Goal: Transaction & Acquisition: Purchase product/service

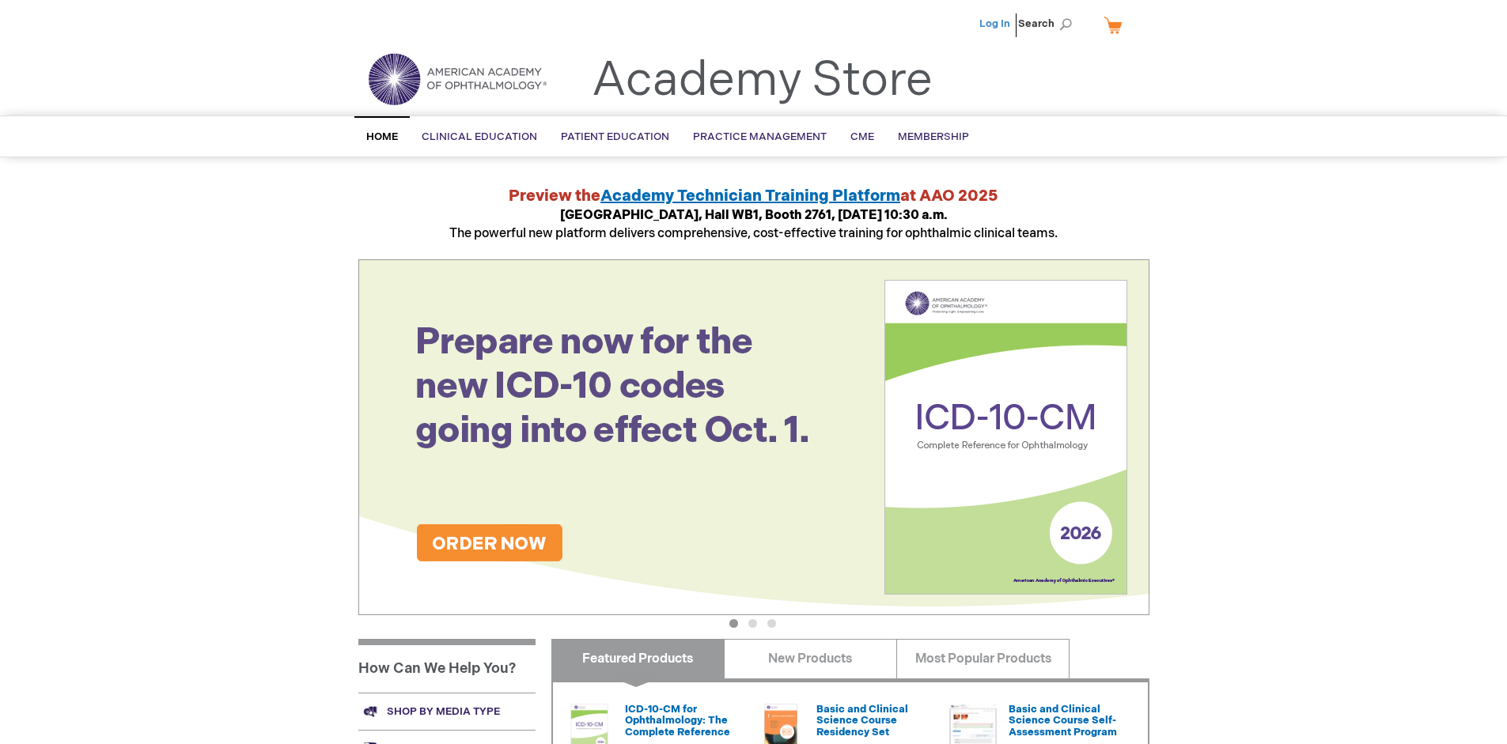
click at [996, 24] on link "Log In" at bounding box center [994, 23] width 31 height 13
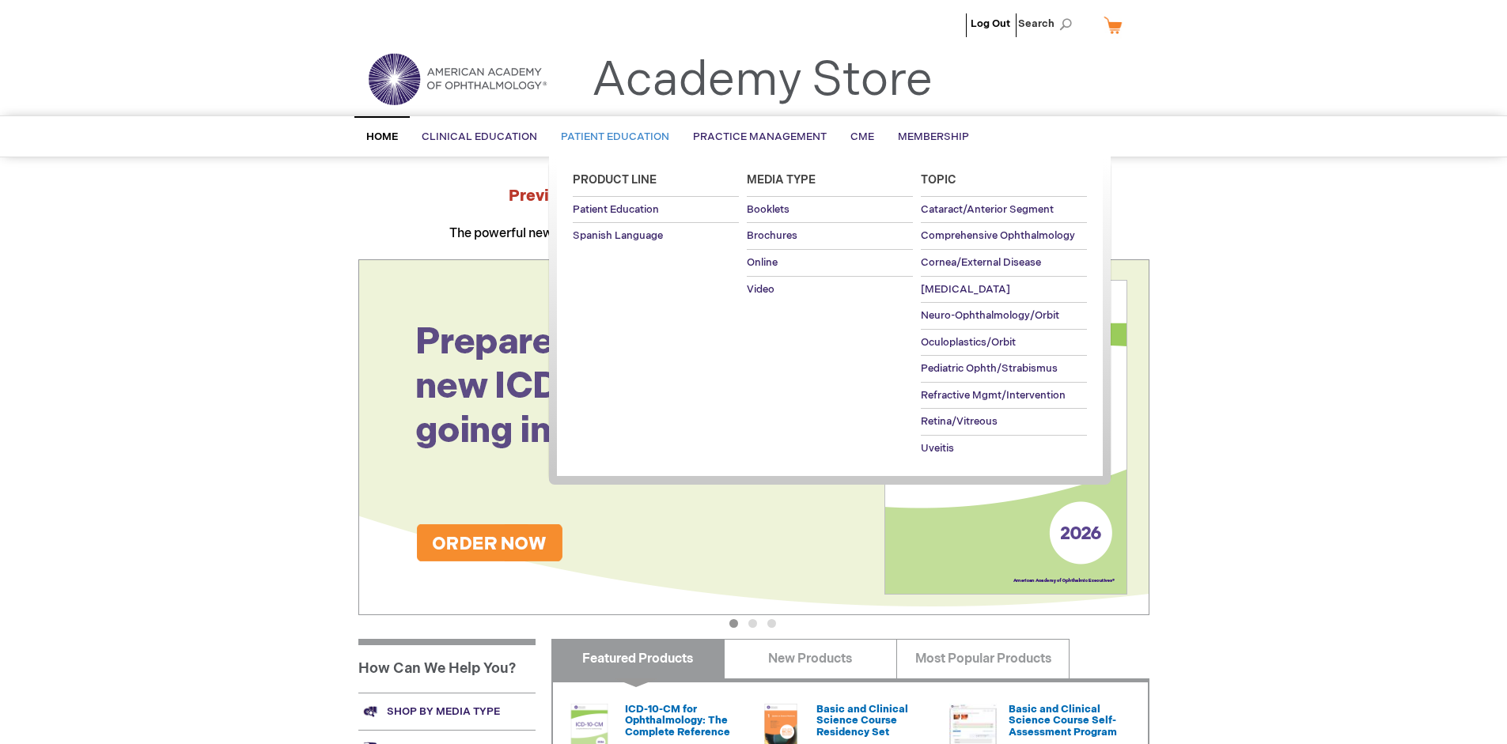
click at [611, 137] on span "Patient Education" at bounding box center [615, 137] width 108 height 13
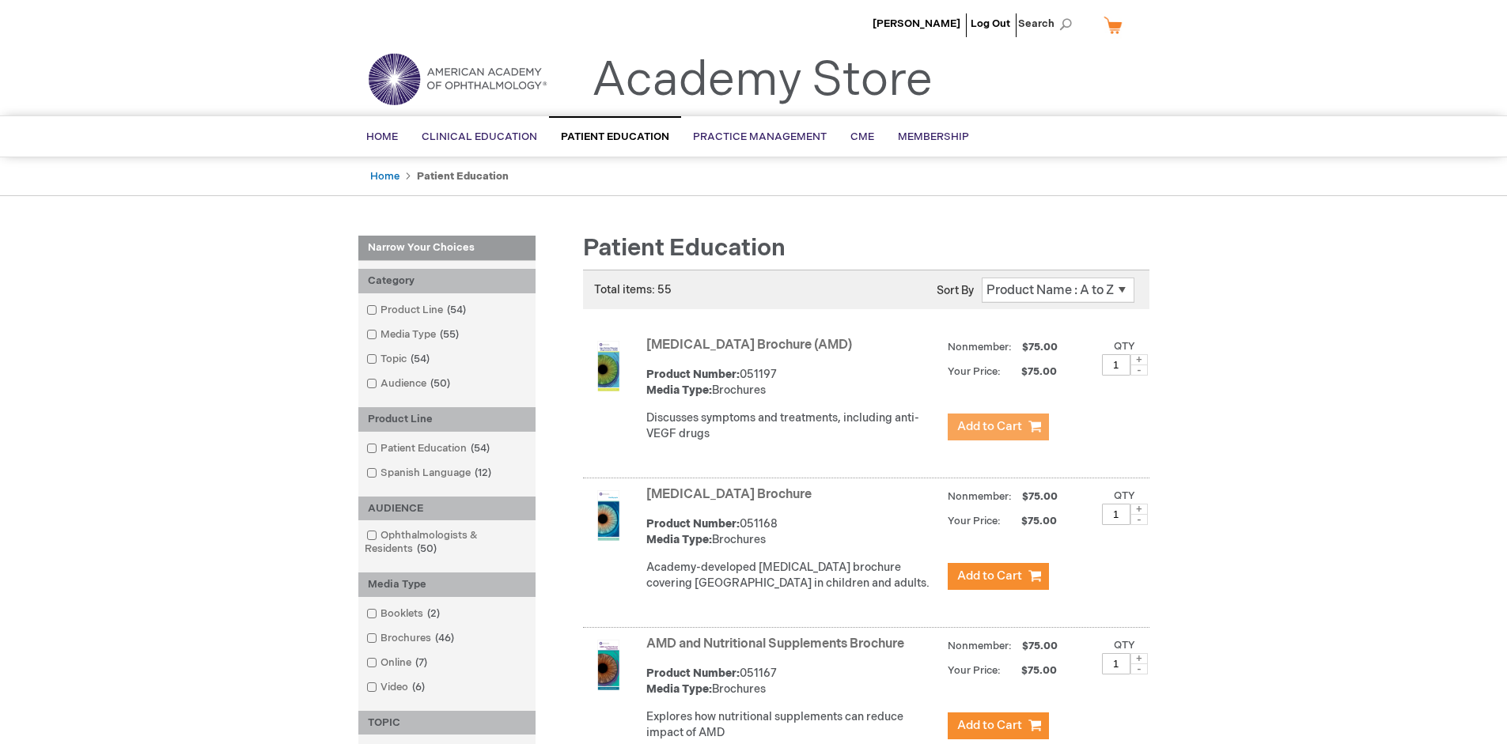
click at [998, 427] on span "Add to Cart" at bounding box center [989, 426] width 65 height 15
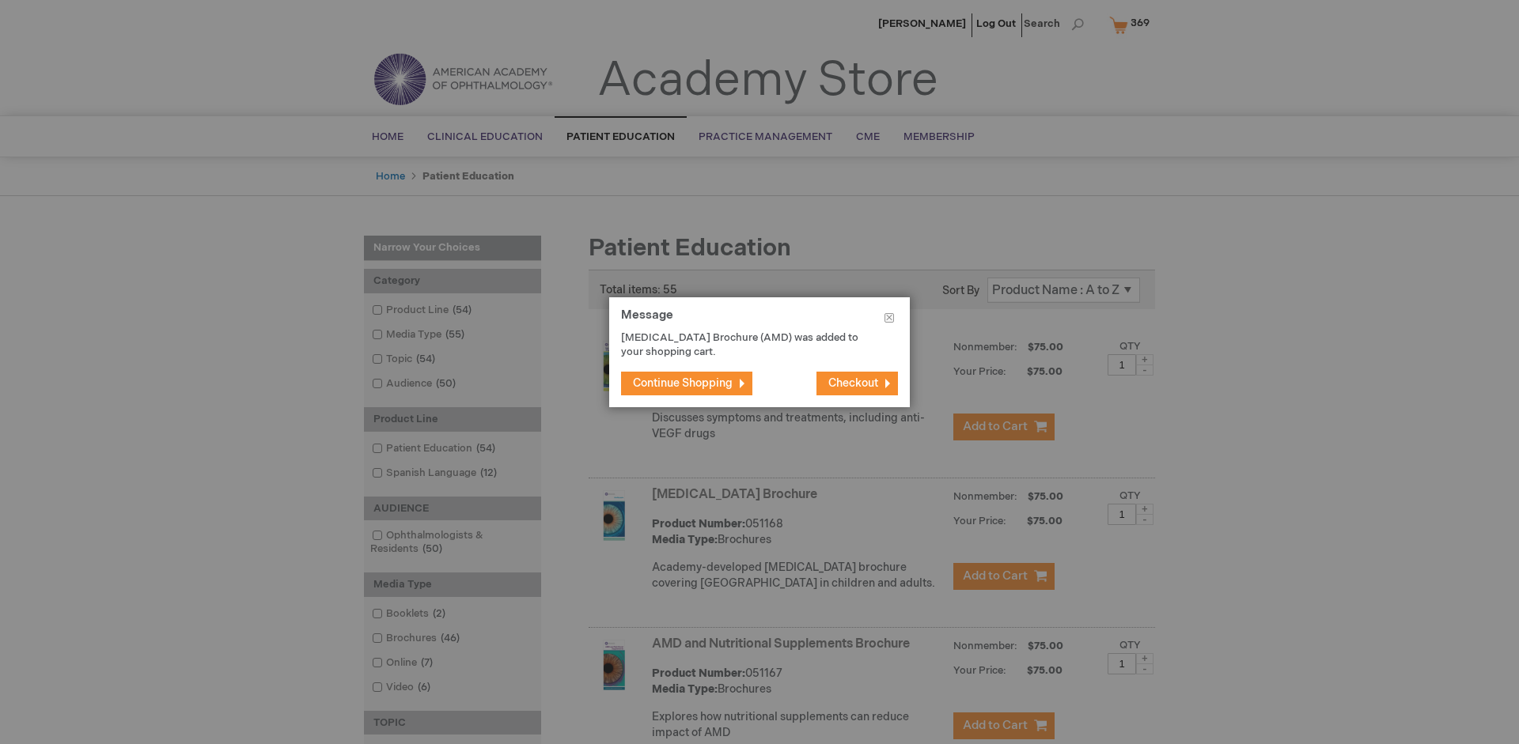
click at [683, 383] on span "Continue Shopping" at bounding box center [683, 383] width 100 height 13
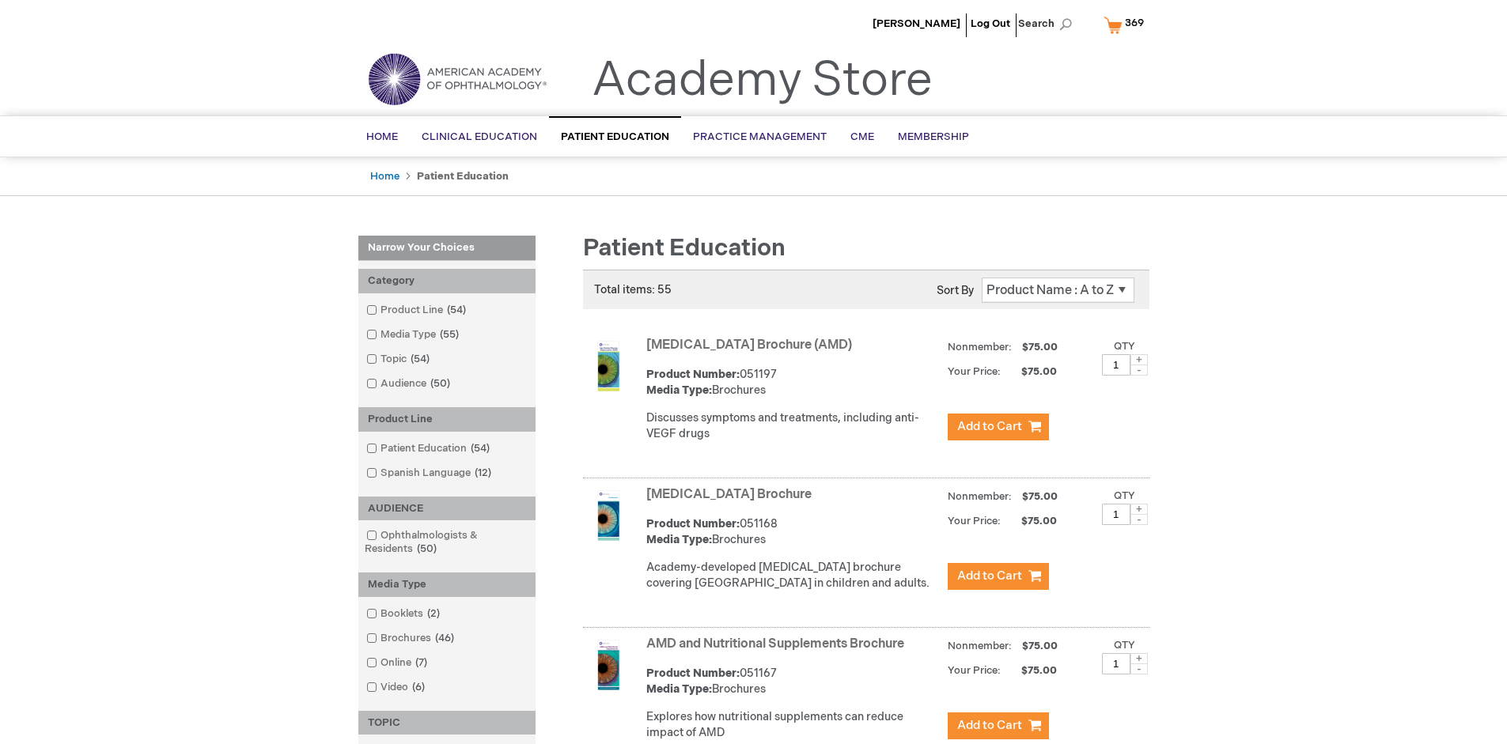
click at [779, 652] on link "AMD and Nutritional Supplements Brochure" at bounding box center [775, 644] width 258 height 15
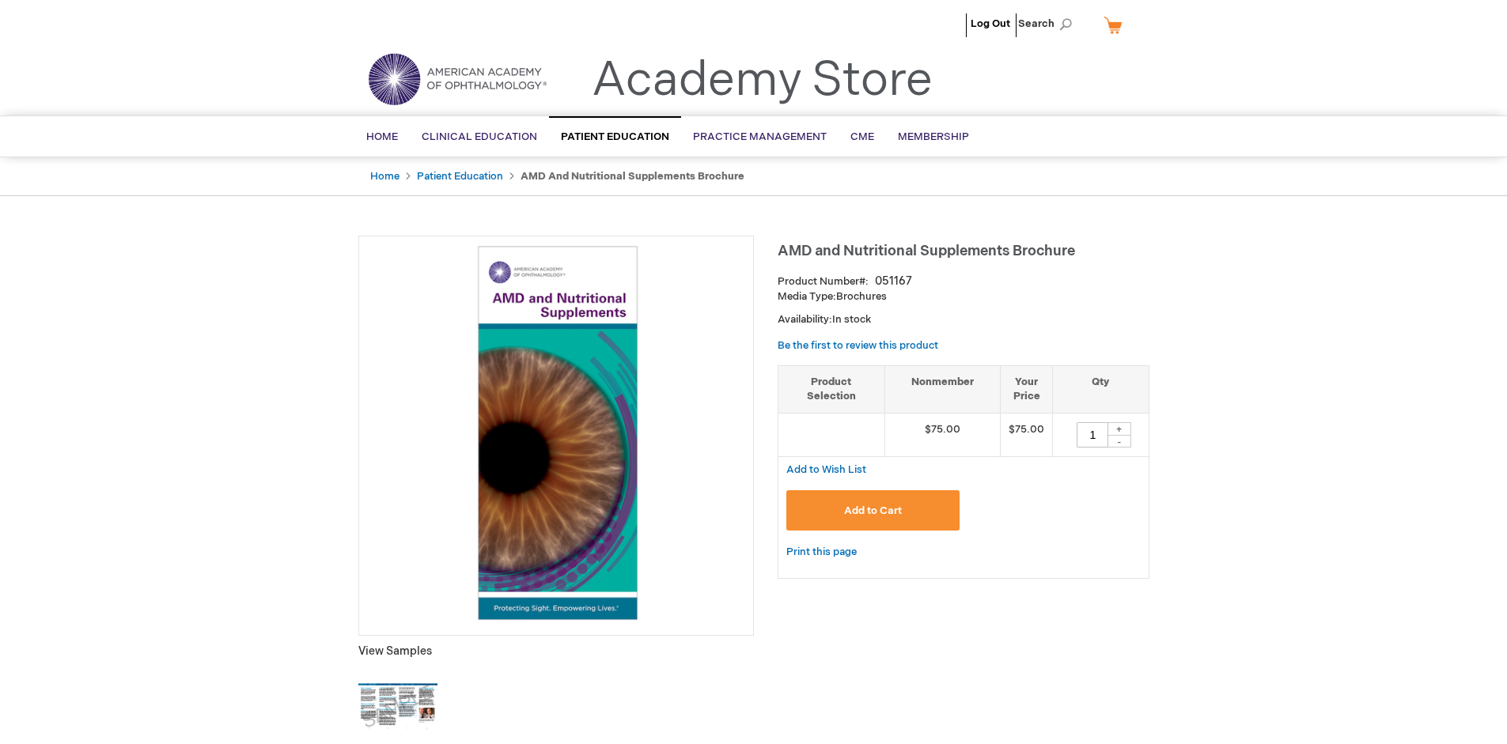
type input "1"
click at [873, 510] on span "Add to Cart" at bounding box center [873, 511] width 58 height 13
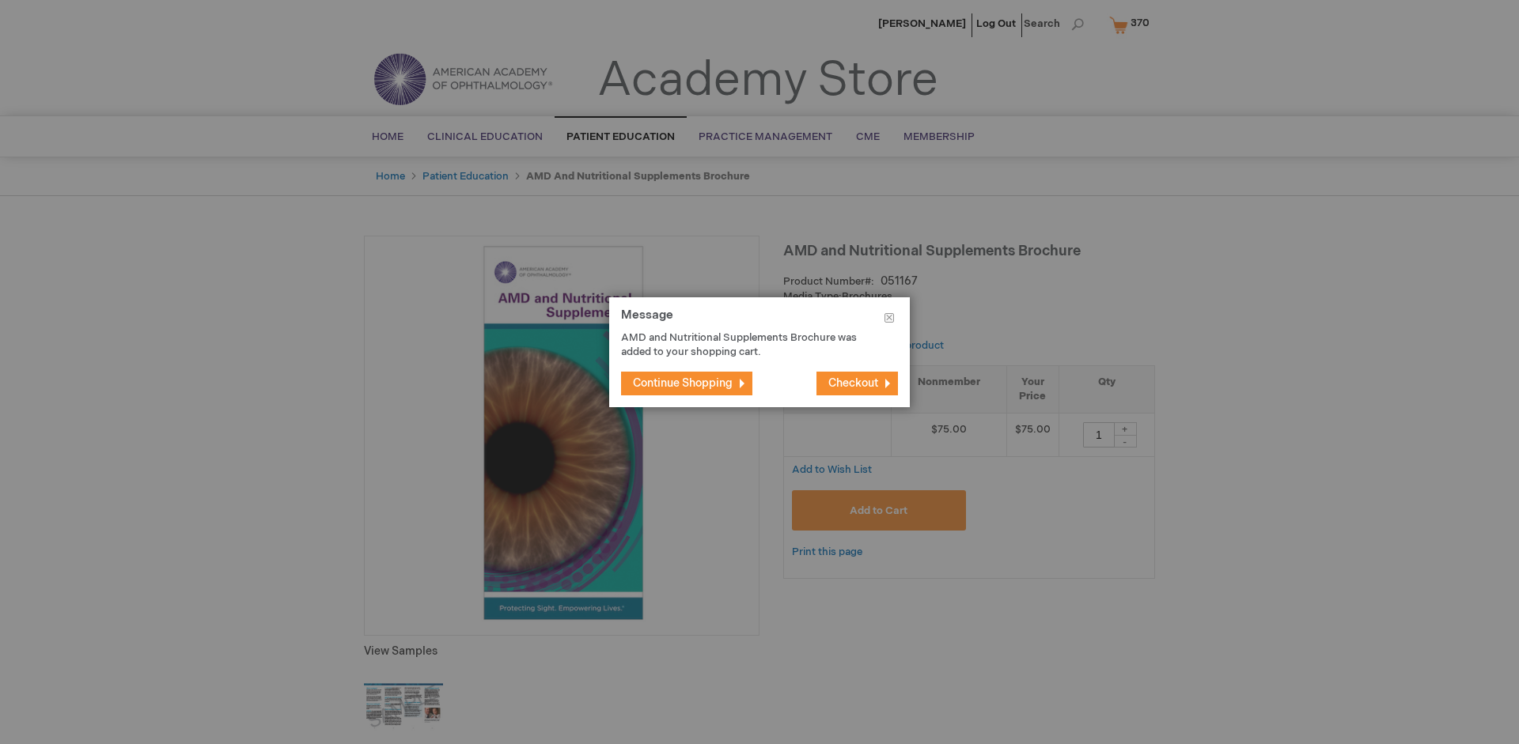
click at [683, 383] on span "Continue Shopping" at bounding box center [683, 383] width 100 height 13
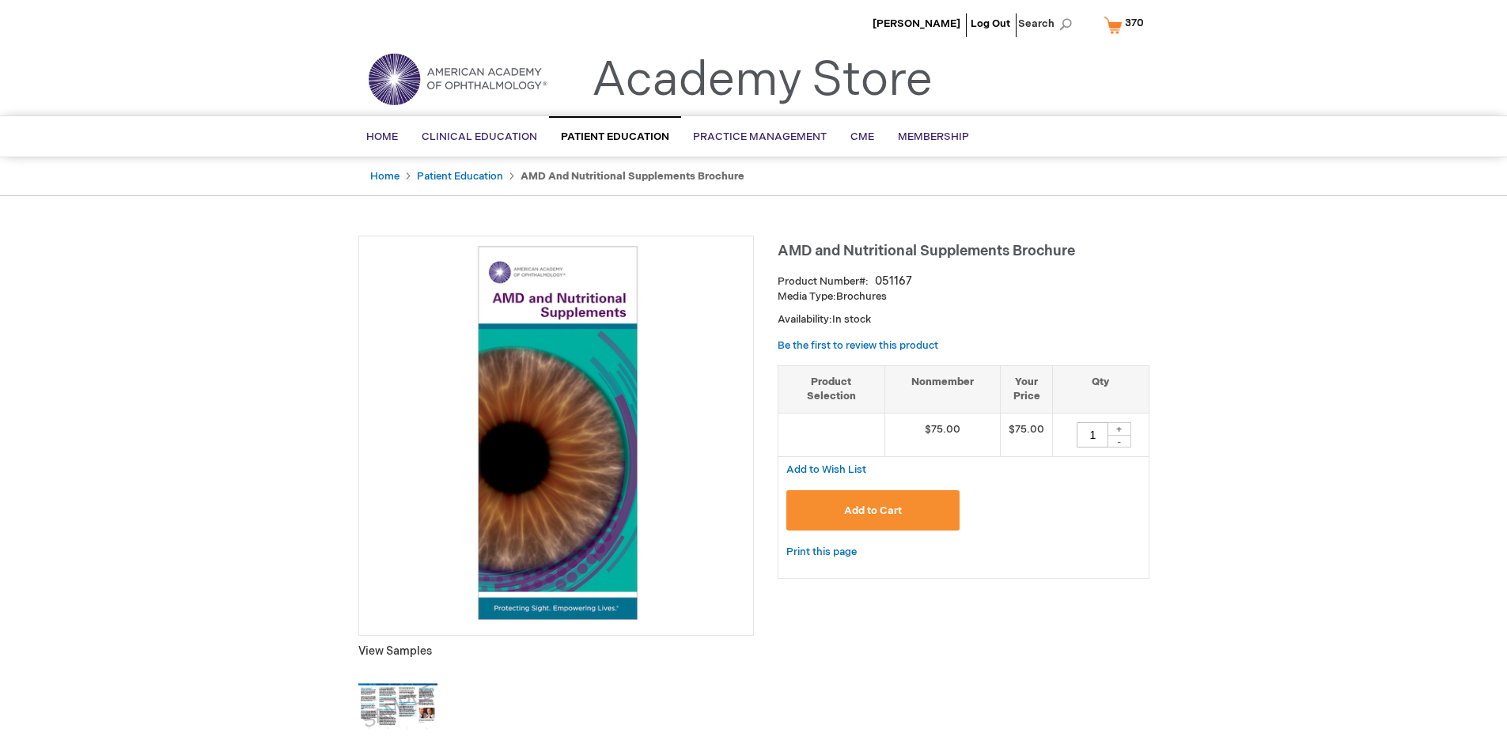
click at [1127, 25] on span "370" at bounding box center [1134, 23] width 19 height 13
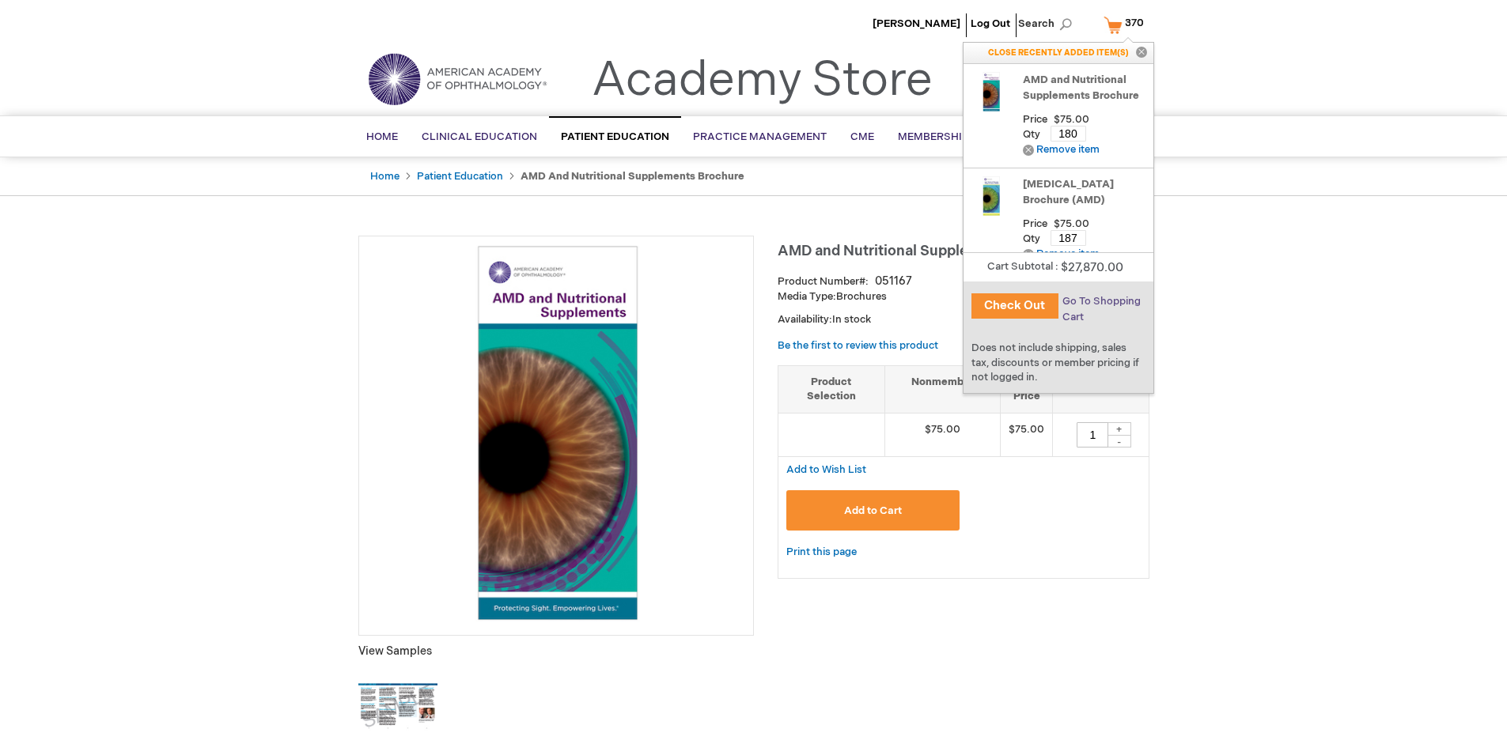
click at [1100, 301] on span "Go To Shopping Cart" at bounding box center [1102, 309] width 78 height 28
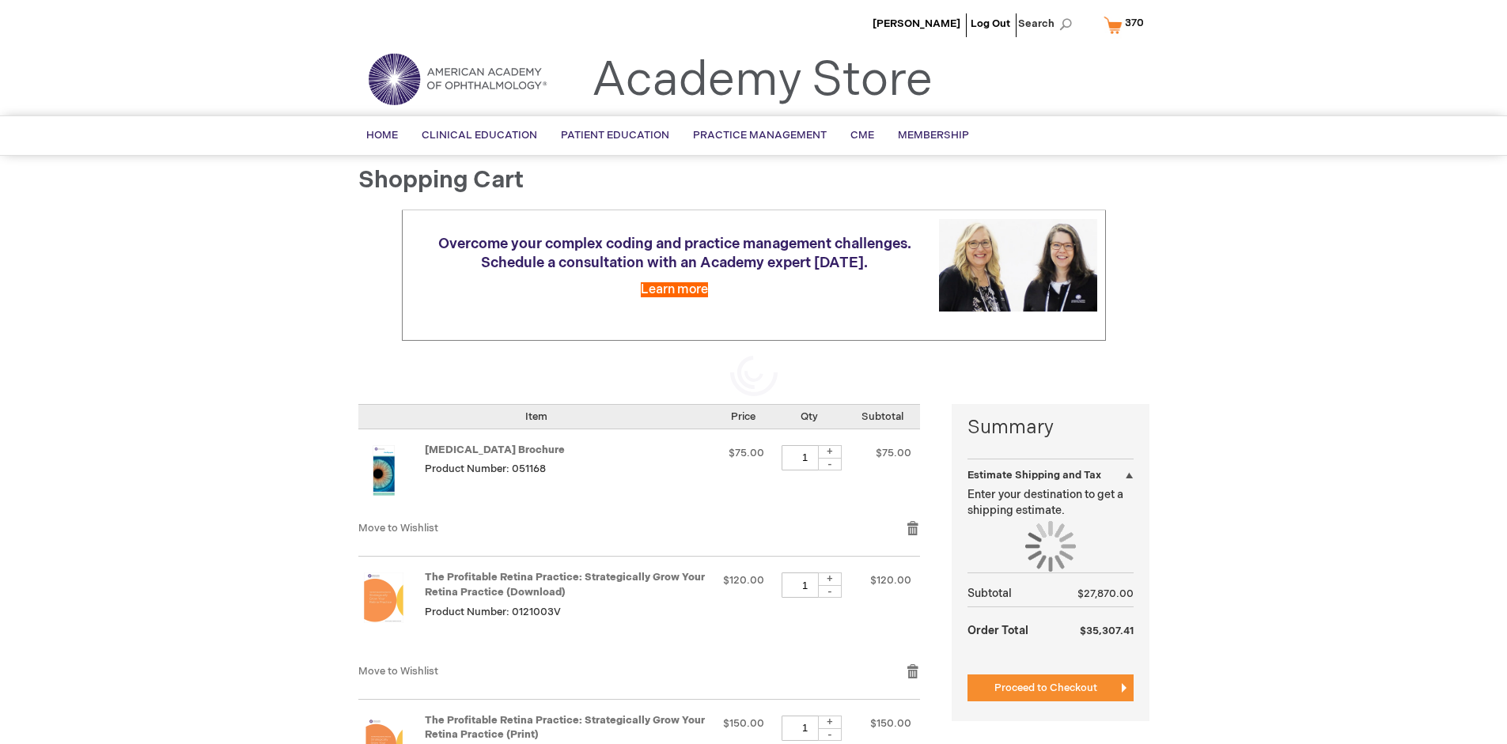
select select "US"
select select "41"
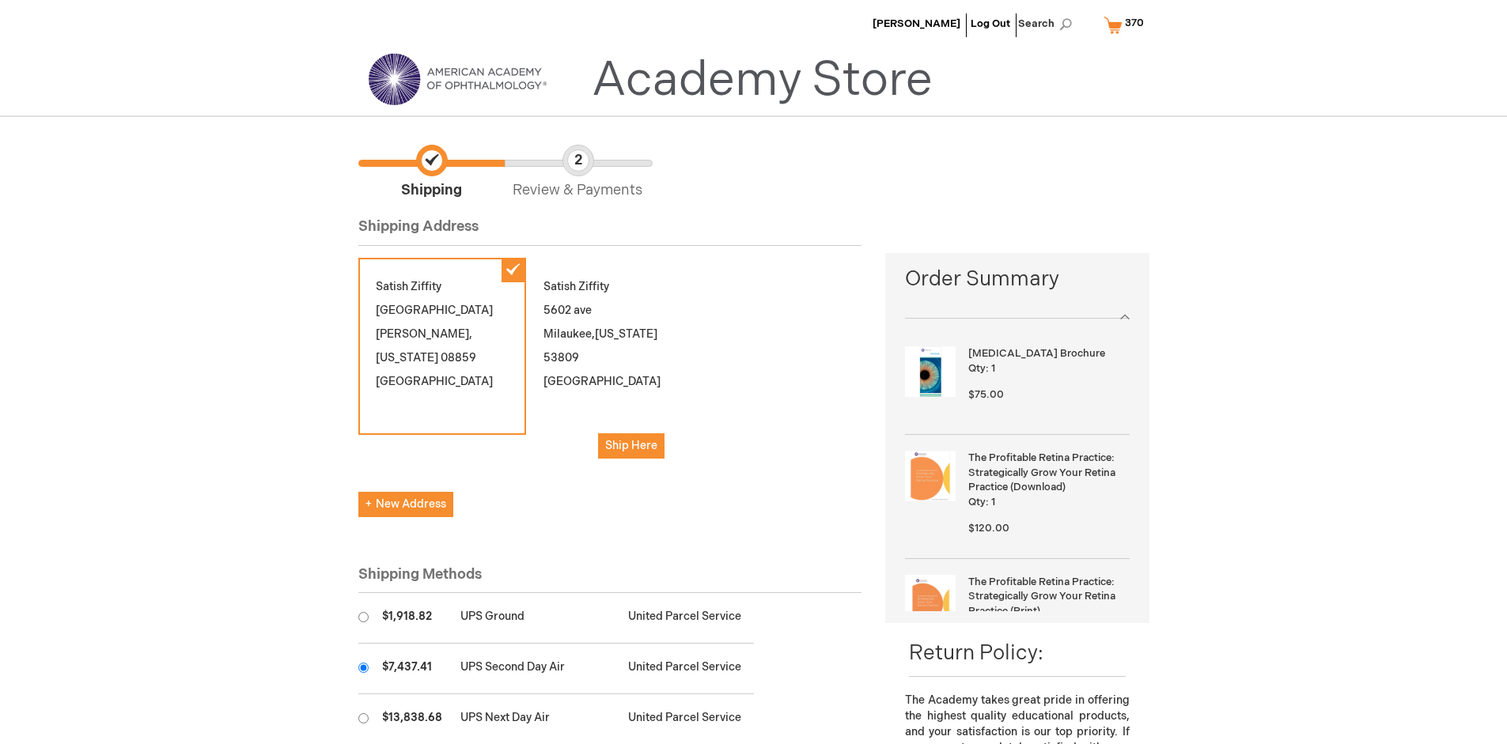
click at [363, 668] on input "radio" at bounding box center [363, 668] width 10 height 10
